Goal: Information Seeking & Learning: Check status

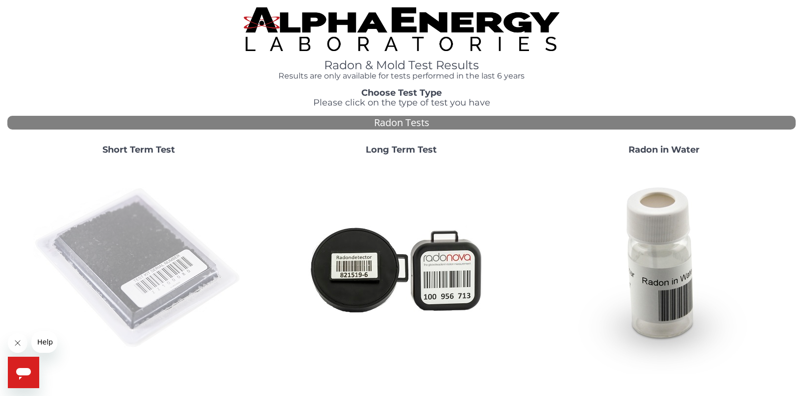
click at [125, 247] on img at bounding box center [138, 268] width 211 height 211
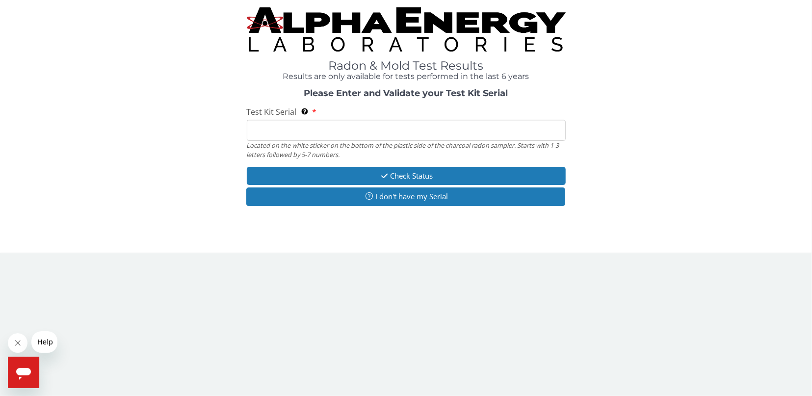
click at [278, 134] on input "Test Kit Serial Located on the white sticker on the bottom of the plastic side …" at bounding box center [406, 130] width 319 height 21
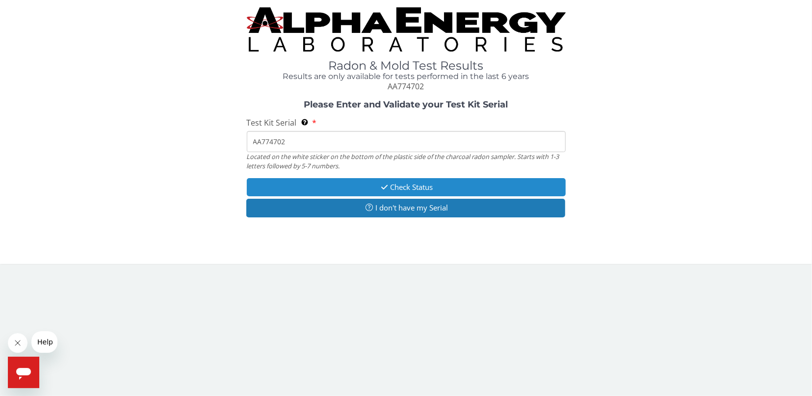
type input "AA774702"
click at [415, 184] on button "Check Status" at bounding box center [406, 187] width 319 height 18
